Goal: Task Accomplishment & Management: Manage account settings

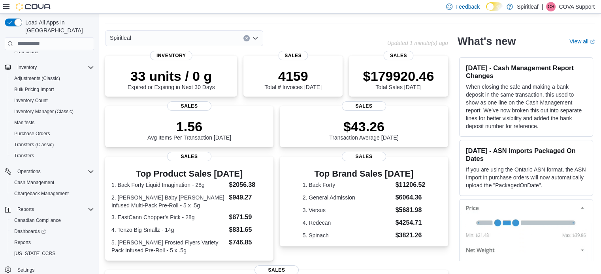
scroll to position [39, 0]
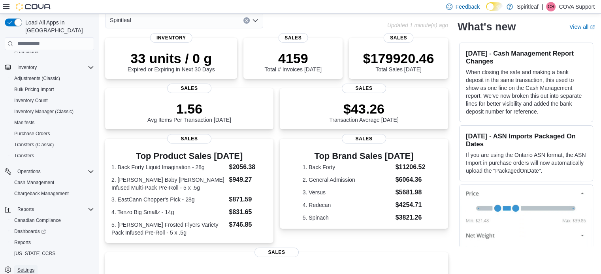
click at [24, 267] on span "Settings" at bounding box center [25, 270] width 17 height 6
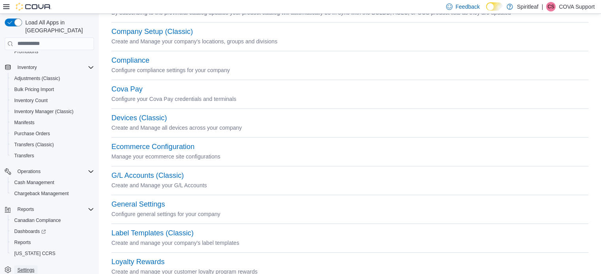
scroll to position [70, 0]
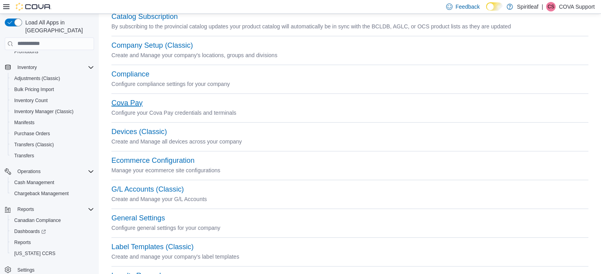
click at [131, 104] on button "Cova Pay" at bounding box center [126, 103] width 31 height 8
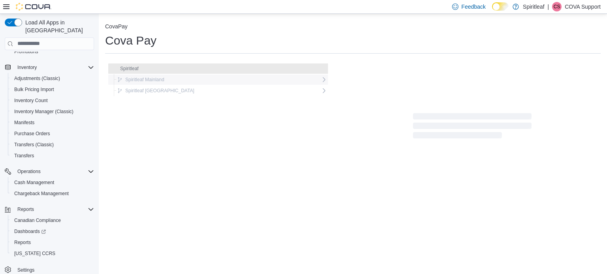
click at [321, 82] on icon at bounding box center [324, 80] width 6 height 6
click at [269, 93] on div "Corporate" at bounding box center [223, 90] width 210 height 11
click at [322, 91] on icon at bounding box center [323, 90] width 2 height 5
click at [322, 146] on icon at bounding box center [323, 145] width 2 height 5
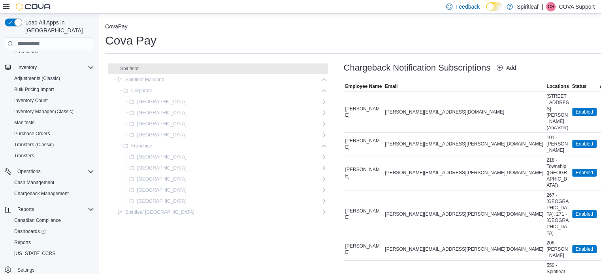
drag, startPoint x: 242, startPoint y: 46, endPoint x: 134, endPoint y: 55, distance: 107.8
click at [236, 45] on div "Cova Pay" at bounding box center [364, 41] width 518 height 16
click at [131, 191] on icon "button" at bounding box center [131, 190] width 5 height 5
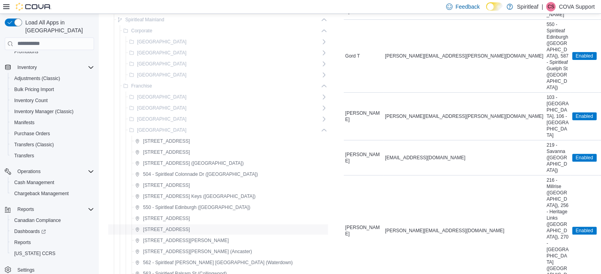
scroll to position [158, 0]
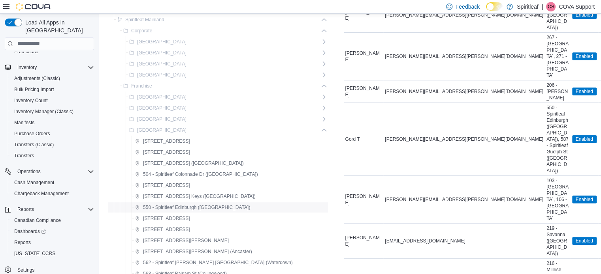
click at [186, 205] on span "550 - Spiritleaf Edinburgh ([GEOGRAPHIC_DATA])" at bounding box center [196, 208] width 107 height 6
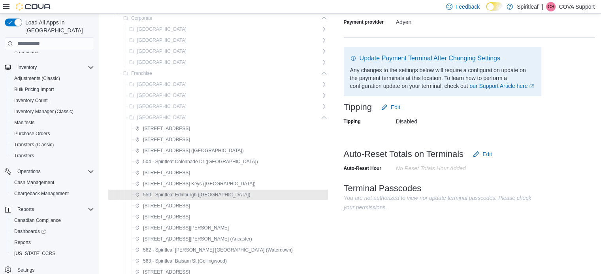
scroll to position [79, 0]
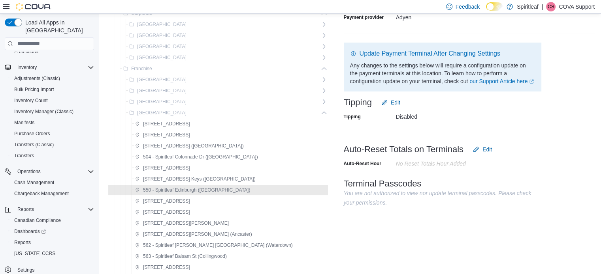
click at [582, 8] on p "COVA Support" at bounding box center [576, 6] width 36 height 9
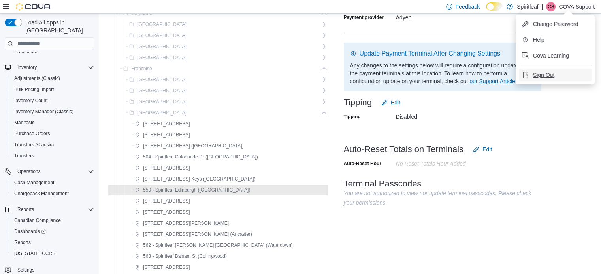
click at [547, 74] on span "Sign Out" at bounding box center [543, 75] width 21 height 8
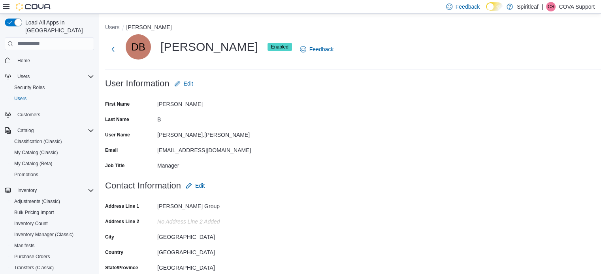
click at [570, 5] on p "COVA Support" at bounding box center [576, 6] width 36 height 9
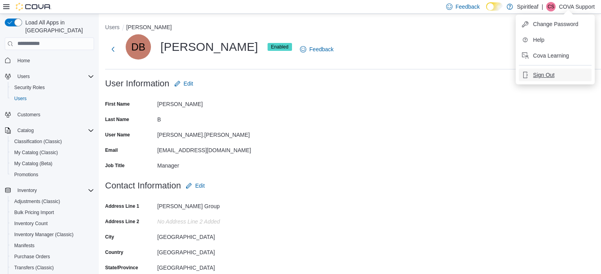
click at [547, 74] on span "Sign Out" at bounding box center [543, 75] width 21 height 8
